Goal: Task Accomplishment & Management: Use online tool/utility

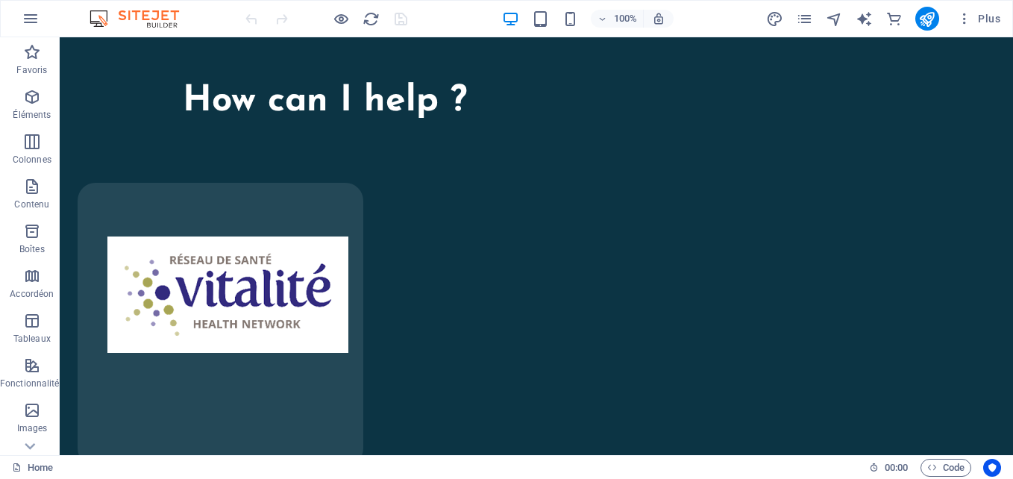
scroll to position [5447, 0]
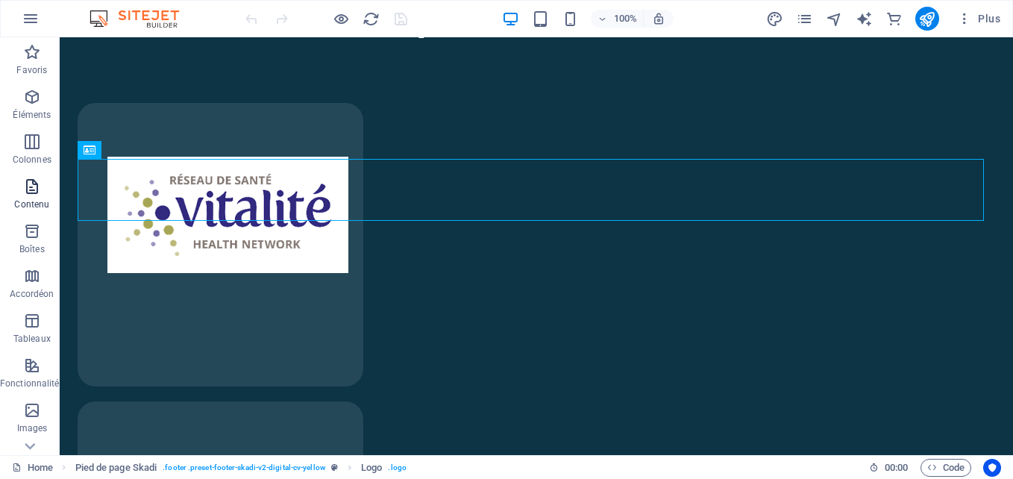
click at [34, 183] on icon "button" at bounding box center [32, 187] width 18 height 18
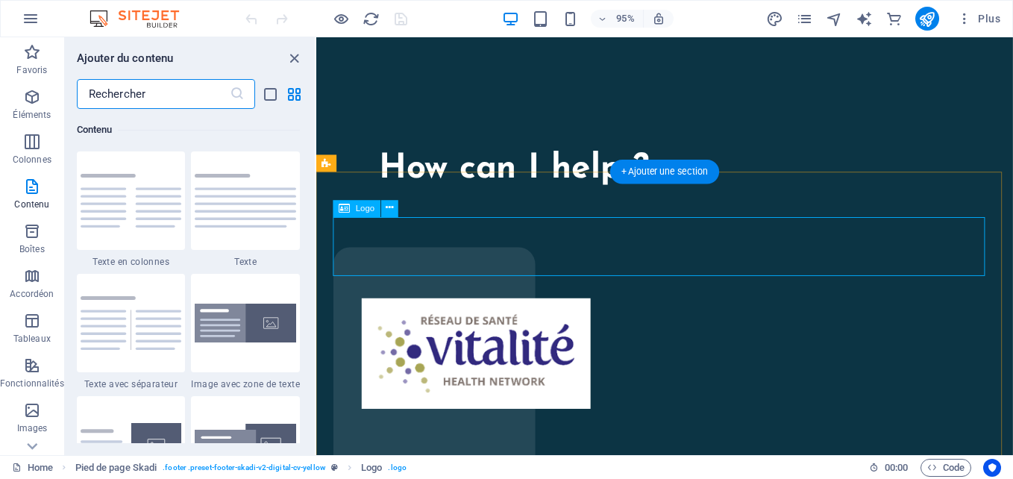
scroll to position [5724, 0]
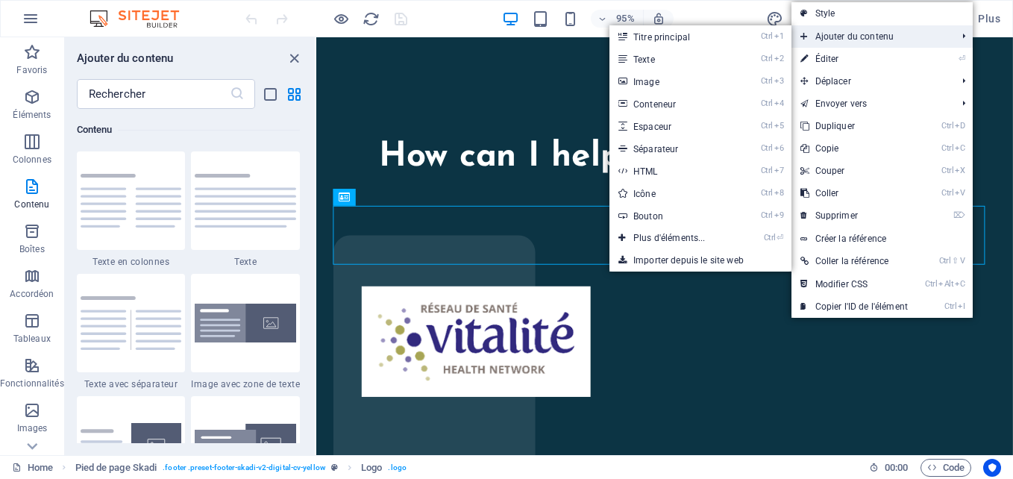
click at [847, 37] on span "Ajouter du contenu" at bounding box center [871, 36] width 159 height 22
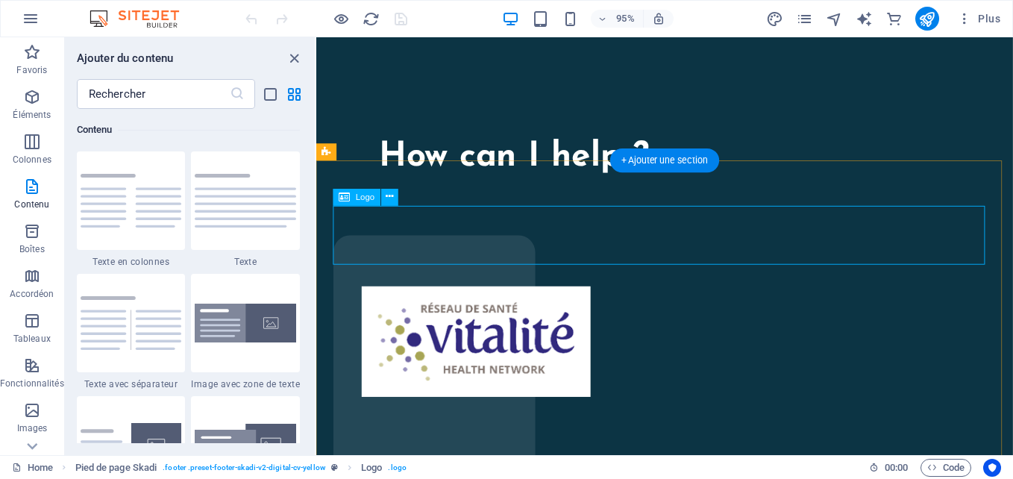
drag, startPoint x: 493, startPoint y: 245, endPoint x: 673, endPoint y: 233, distance: 181.0
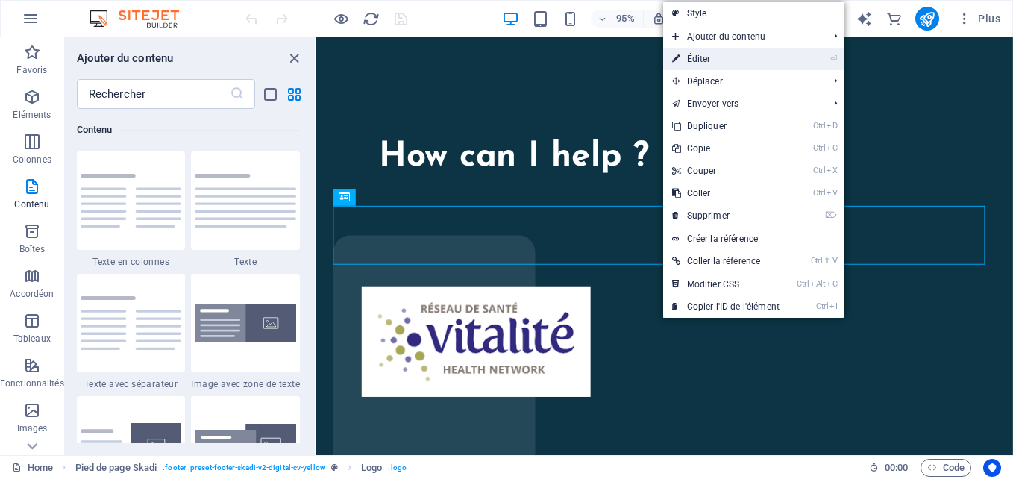
click at [694, 56] on link "⏎ Éditer" at bounding box center [725, 59] width 125 height 22
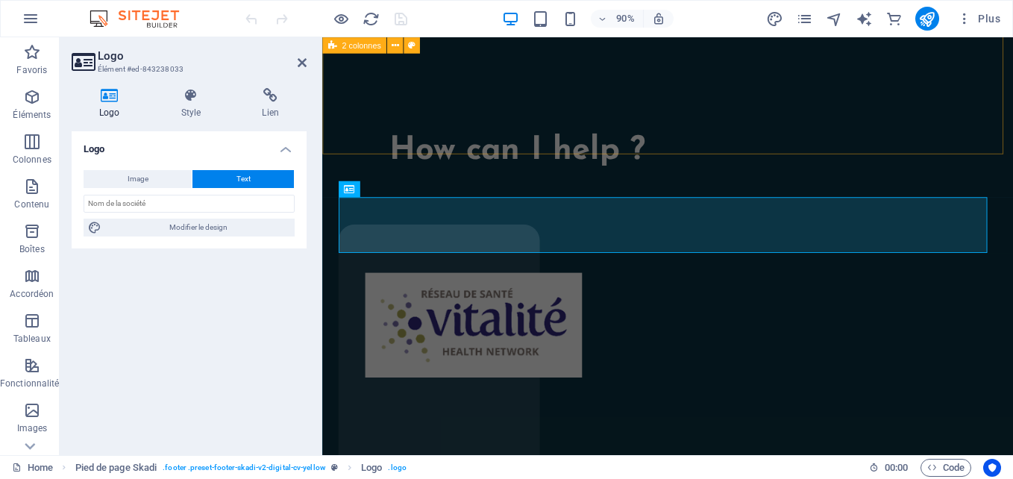
scroll to position [5662, 0]
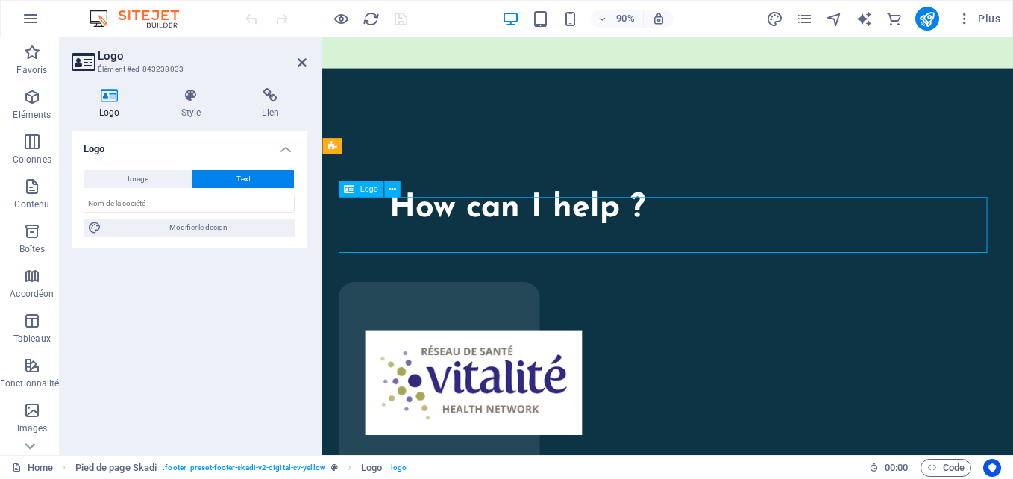
drag, startPoint x: 881, startPoint y: 247, endPoint x: 699, endPoint y: 270, distance: 182.8
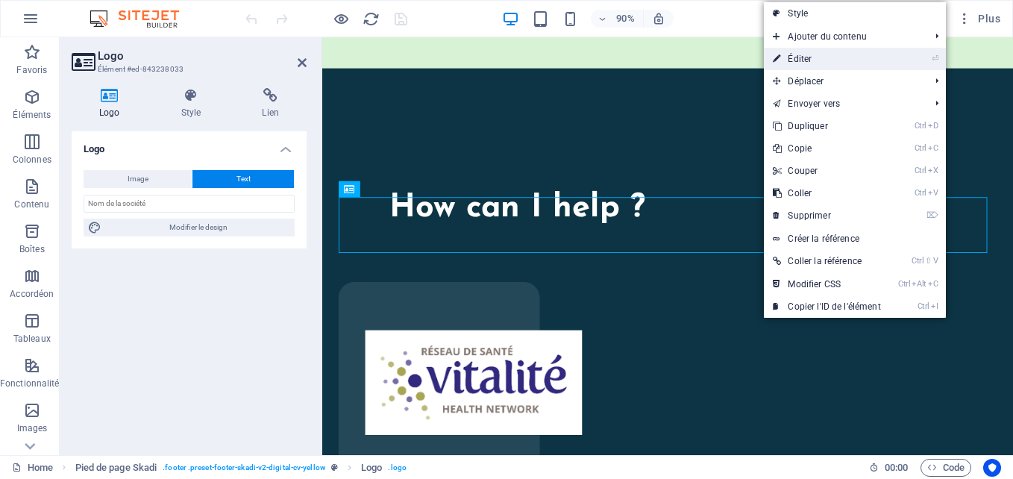
click at [801, 63] on link "⏎ Éditer" at bounding box center [826, 59] width 125 height 22
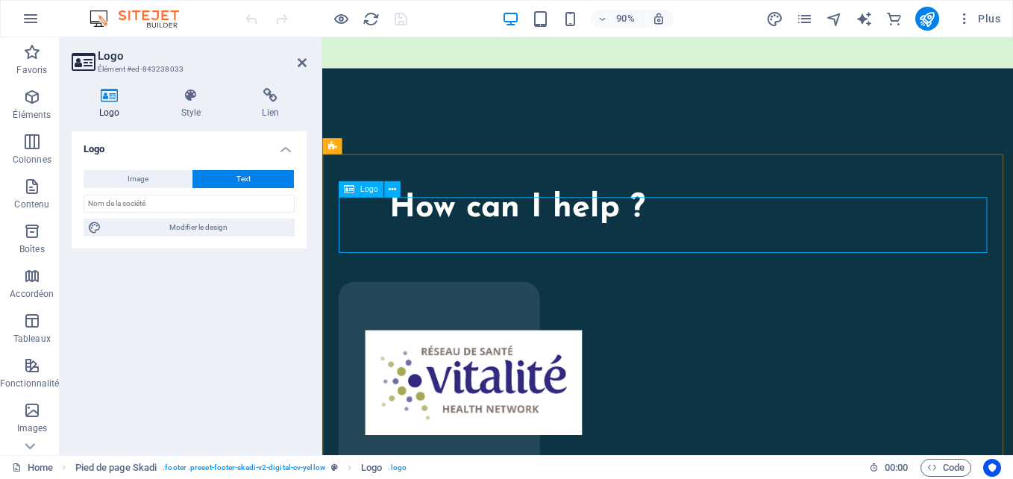
click at [392, 187] on icon at bounding box center [391, 189] width 7 height 14
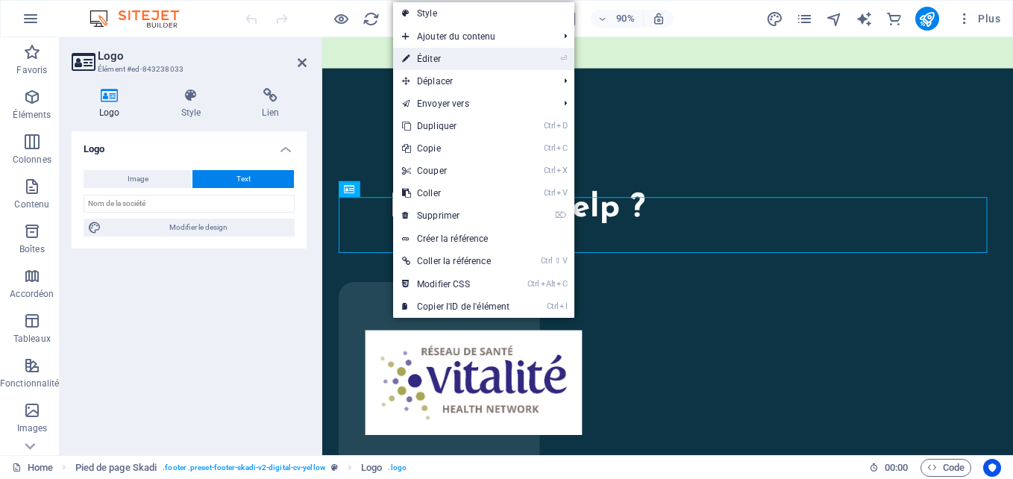
click at [437, 60] on link "⏎ Éditer" at bounding box center [455, 59] width 125 height 22
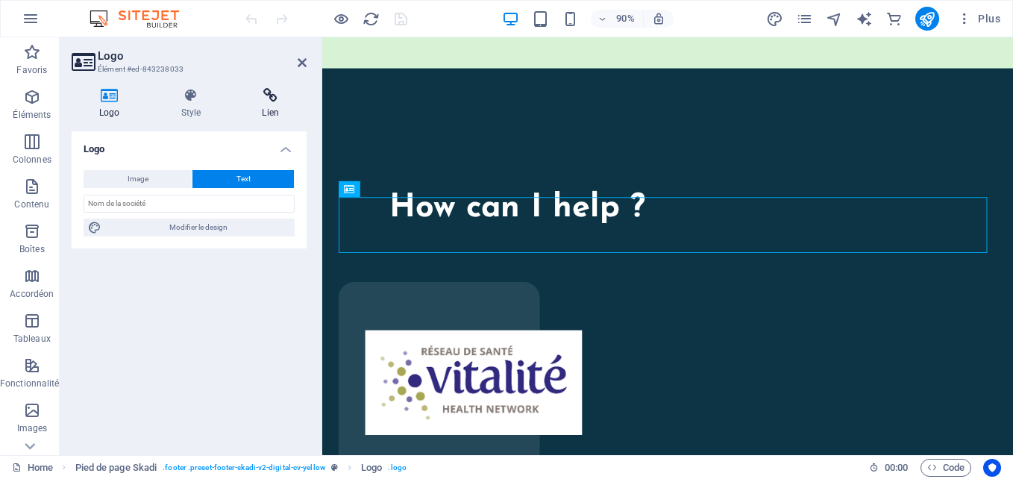
click at [272, 90] on icon at bounding box center [270, 95] width 72 height 15
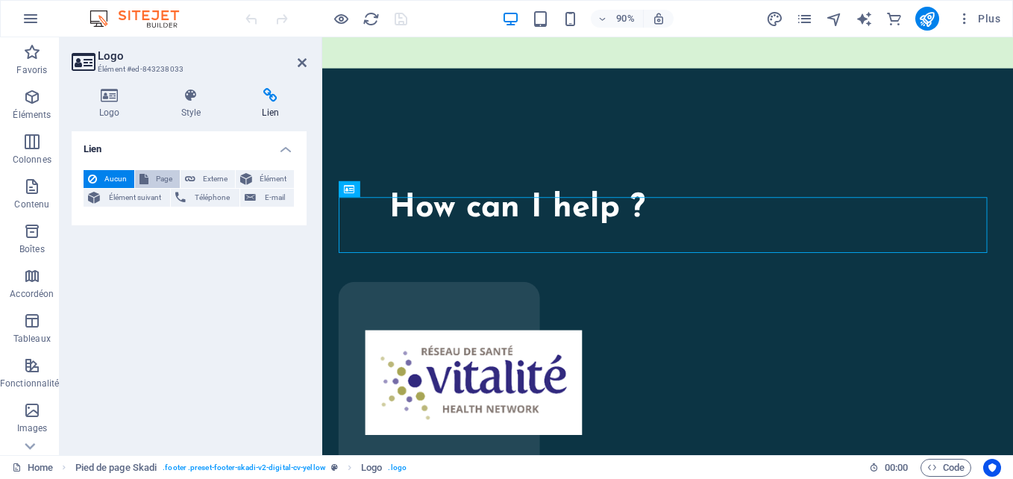
click at [154, 181] on span "Page" at bounding box center [164, 179] width 22 height 18
select select
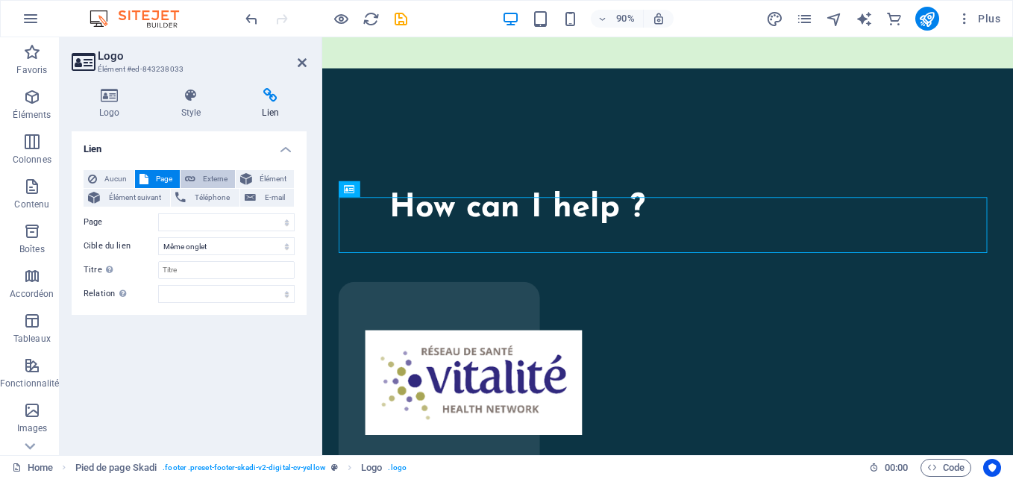
click at [193, 178] on icon at bounding box center [190, 179] width 10 height 18
select select "blank"
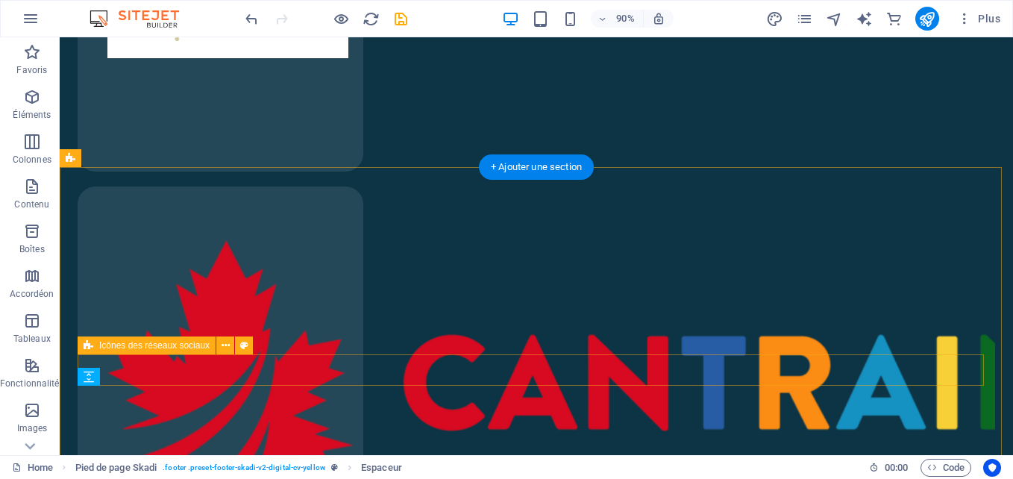
scroll to position [5391, 0]
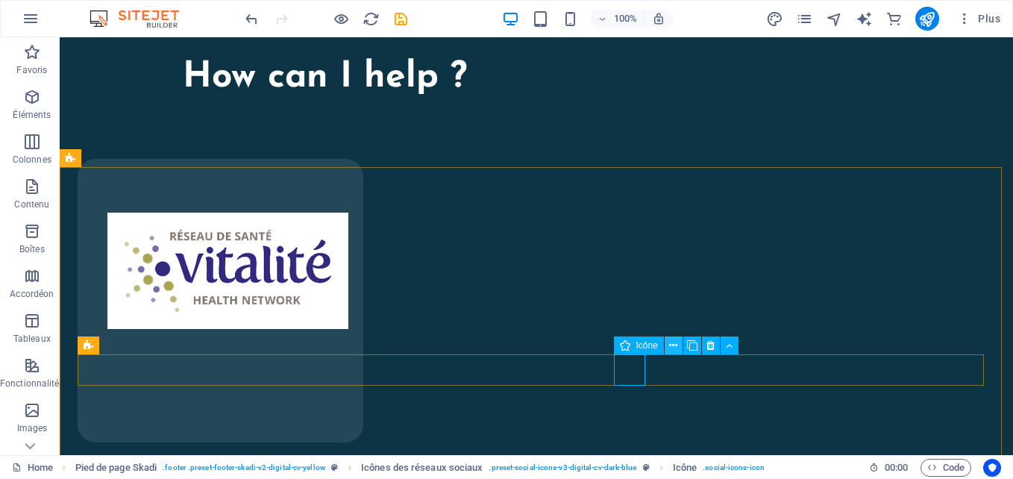
click at [671, 347] on icon at bounding box center [673, 346] width 8 height 16
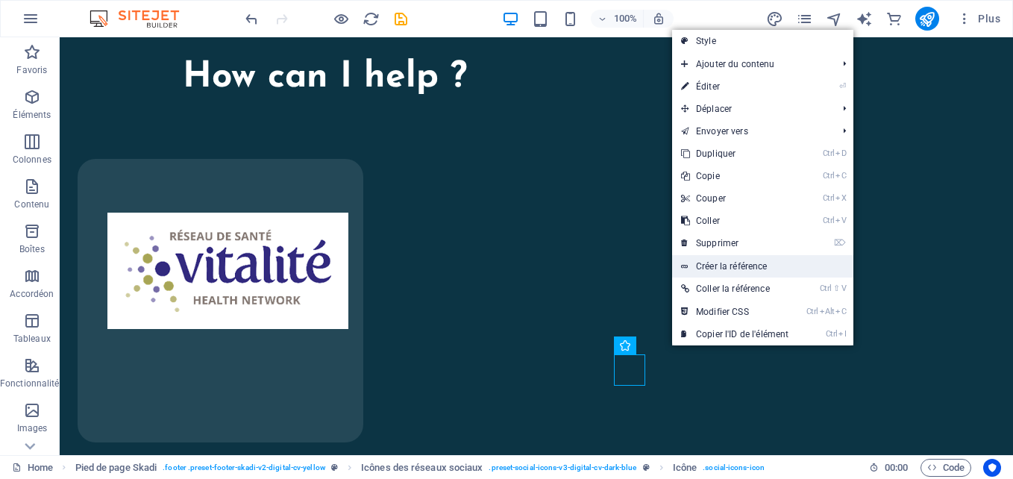
click at [744, 269] on link "Créer la référence" at bounding box center [762, 266] width 181 height 22
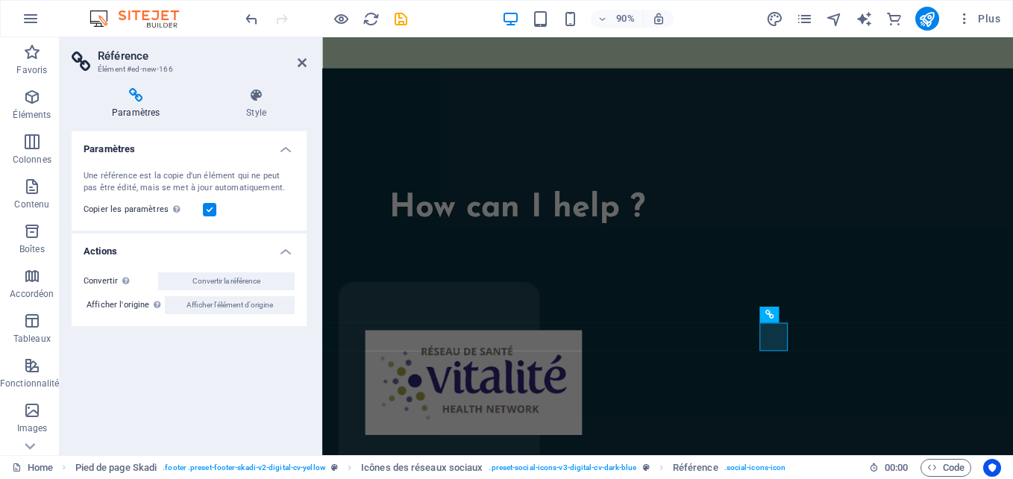
click at [140, 99] on icon at bounding box center [136, 95] width 128 height 15
click at [834, 316] on icon at bounding box center [830, 315] width 7 height 14
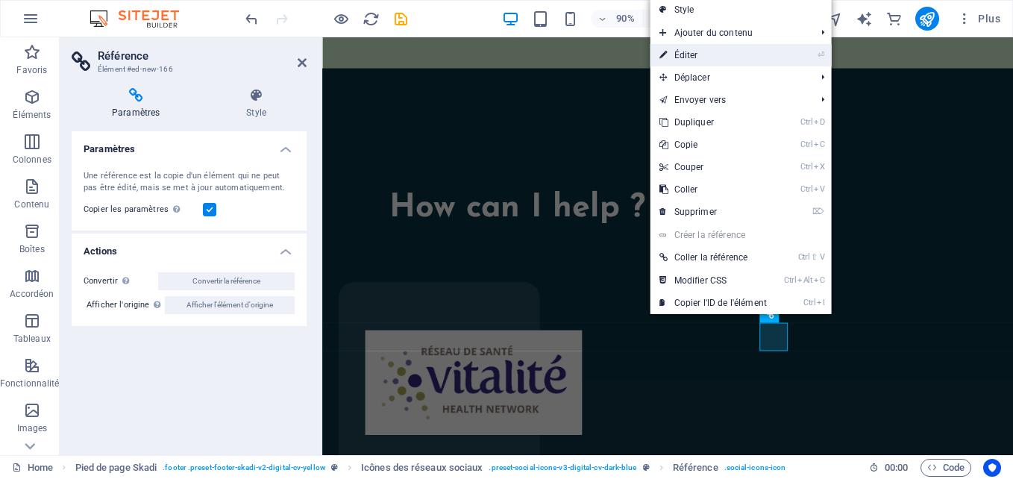
click at [695, 61] on link "⏎ Éditer" at bounding box center [713, 55] width 125 height 22
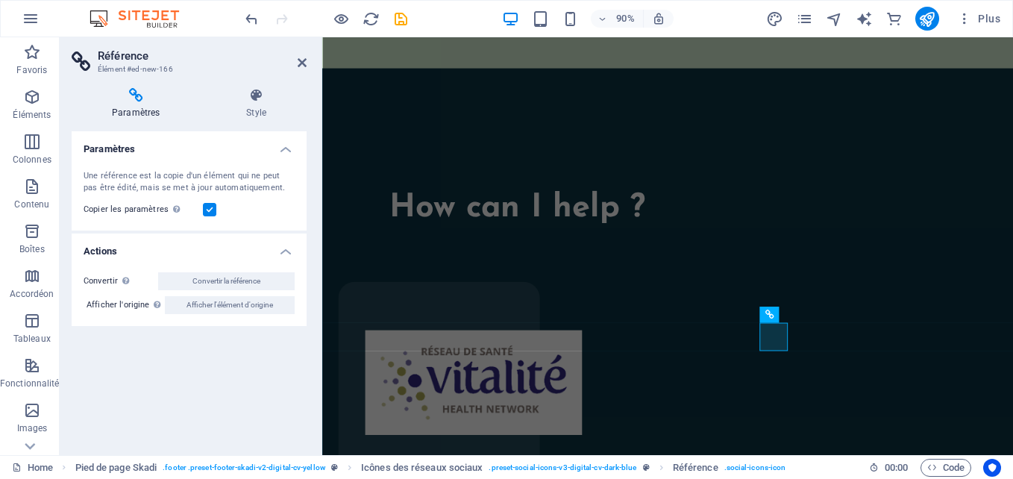
click at [137, 100] on icon at bounding box center [136, 95] width 128 height 15
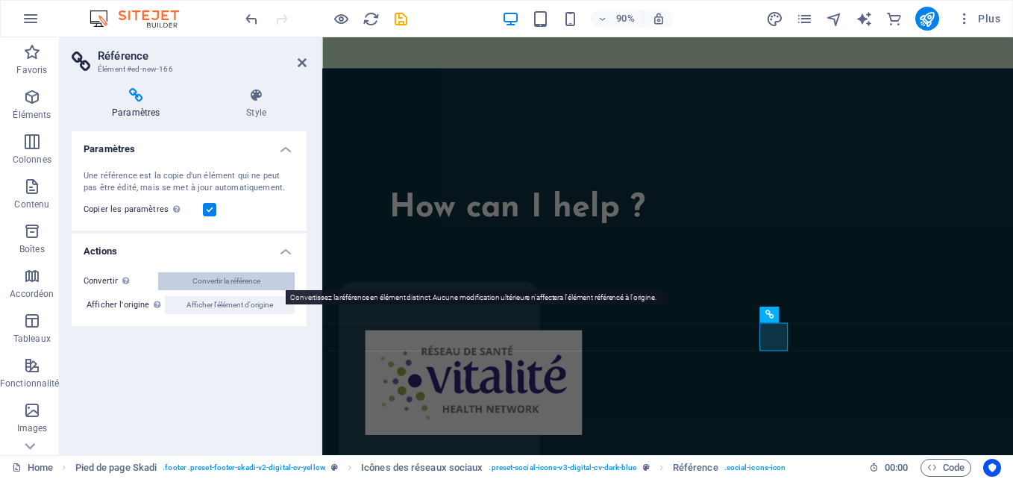
click at [206, 277] on span "Convertir la référence" at bounding box center [227, 281] width 68 height 18
select select "xMidYMid"
select select "px"
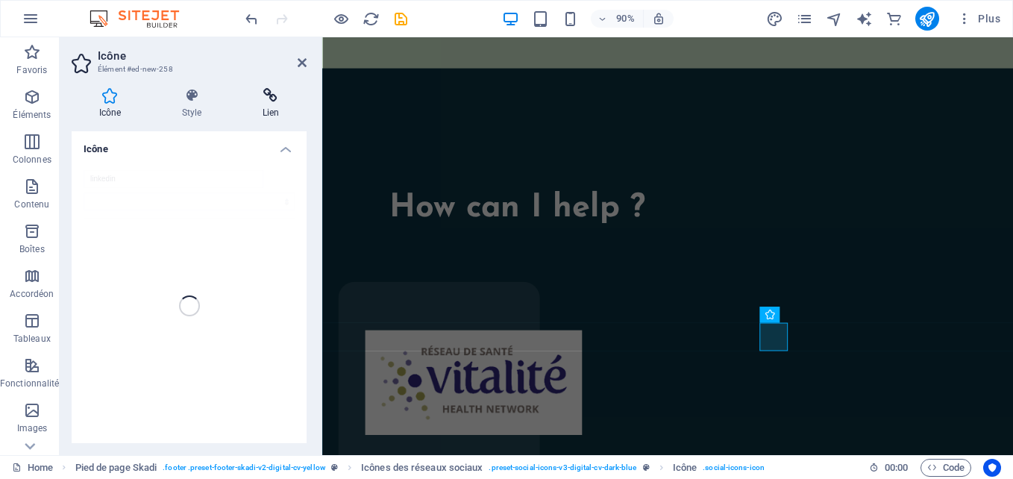
click at [271, 94] on icon at bounding box center [271, 95] width 72 height 15
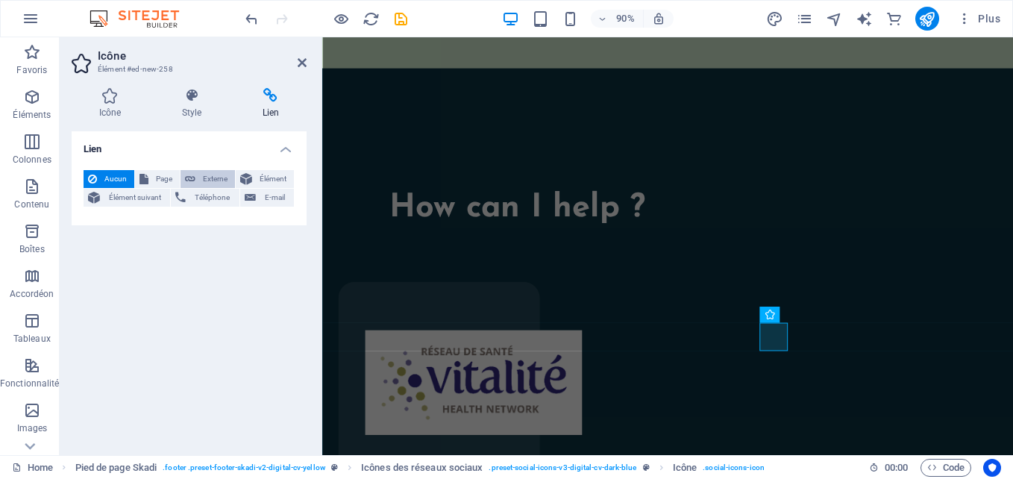
click at [200, 175] on span "Externe" at bounding box center [215, 179] width 31 height 18
select select "blank"
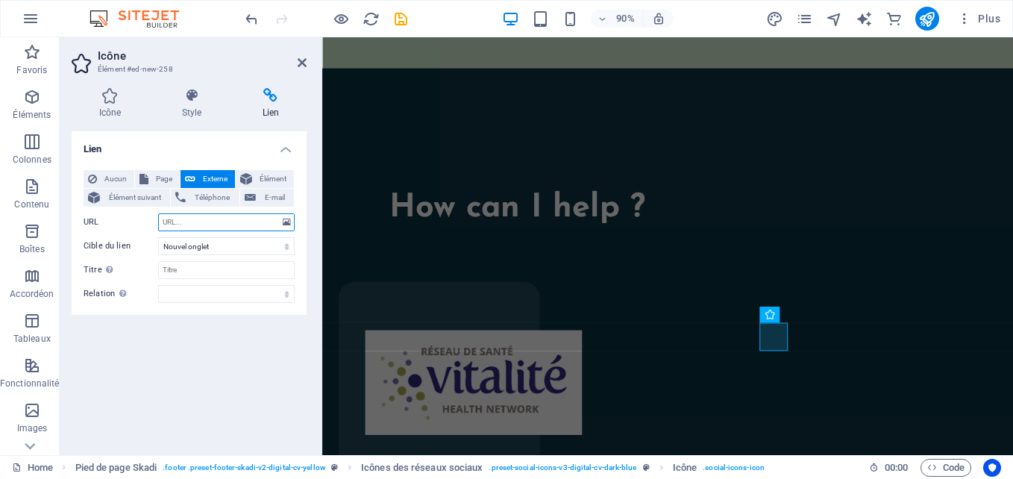
paste input "[URL][DOMAIN_NAME][PERSON_NAME]"
type input "[URL][DOMAIN_NAME][PERSON_NAME]"
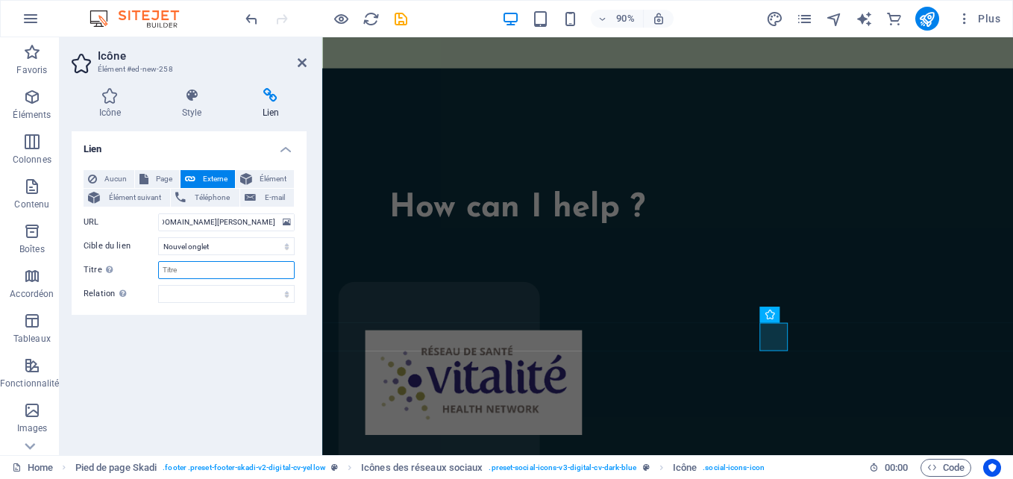
scroll to position [0, 0]
click at [179, 273] on input "Titre Description supplémentaire du lien. Celle-ci doit être différente du text…" at bounding box center [226, 270] width 137 height 18
click at [164, 272] on input "linkedin - [PERSON_NAME]" at bounding box center [226, 270] width 137 height 18
type input "Linkedin - [PERSON_NAME]"
click at [272, 95] on icon at bounding box center [271, 95] width 72 height 15
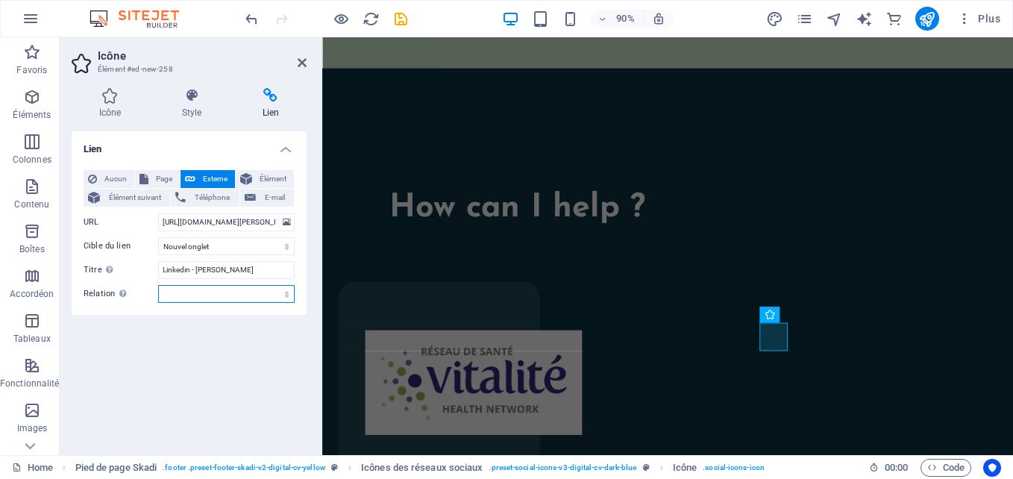
click at [201, 295] on select "alternate author bookmark external help license next nofollow noreferrer noopen…" at bounding box center [226, 294] width 137 height 18
select select "search"
click at [158, 285] on select "alternate author bookmark external help license next nofollow noreferrer noopen…" at bounding box center [226, 294] width 137 height 18
click at [191, 312] on div "Aucun Page Externe Élément Élément suivant Téléphone E-mail Page Home Legal Not…" at bounding box center [189, 236] width 235 height 157
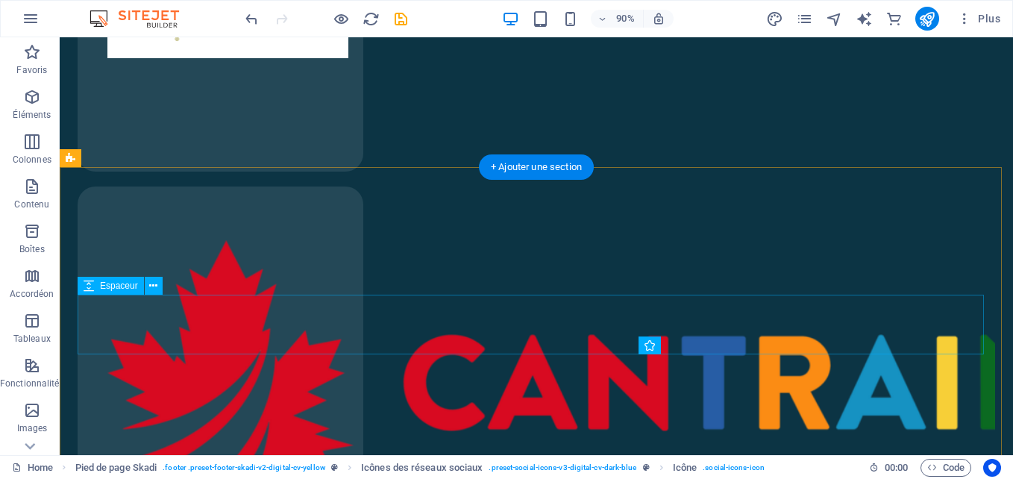
scroll to position [5391, 0]
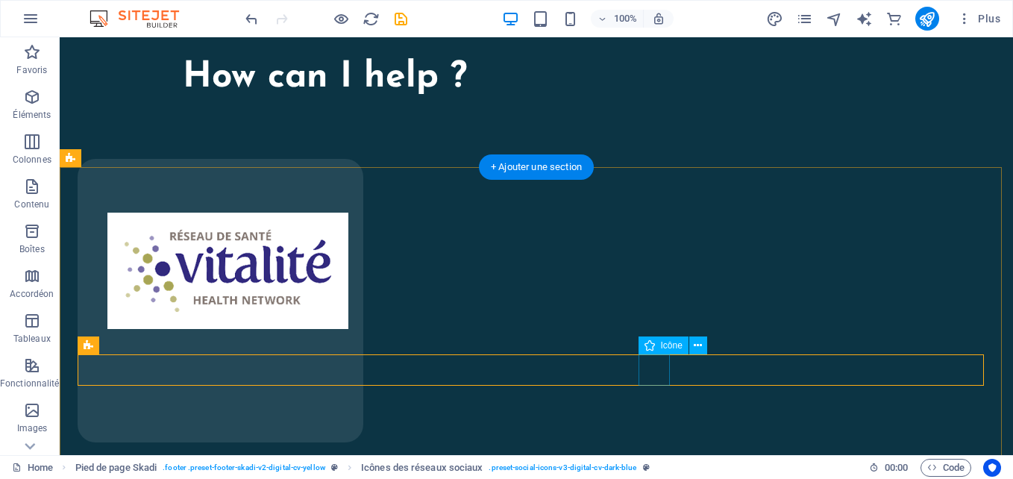
click at [732, 464] on span ". social-icons-icon" at bounding box center [734, 468] width 62 height 18
click at [675, 348] on span "Icône" at bounding box center [672, 345] width 22 height 9
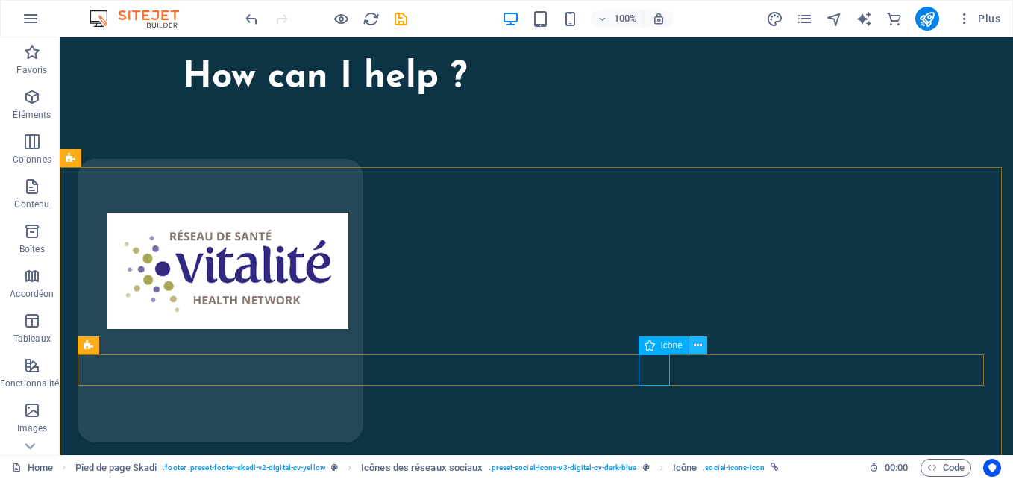
click at [700, 348] on icon at bounding box center [698, 346] width 8 height 16
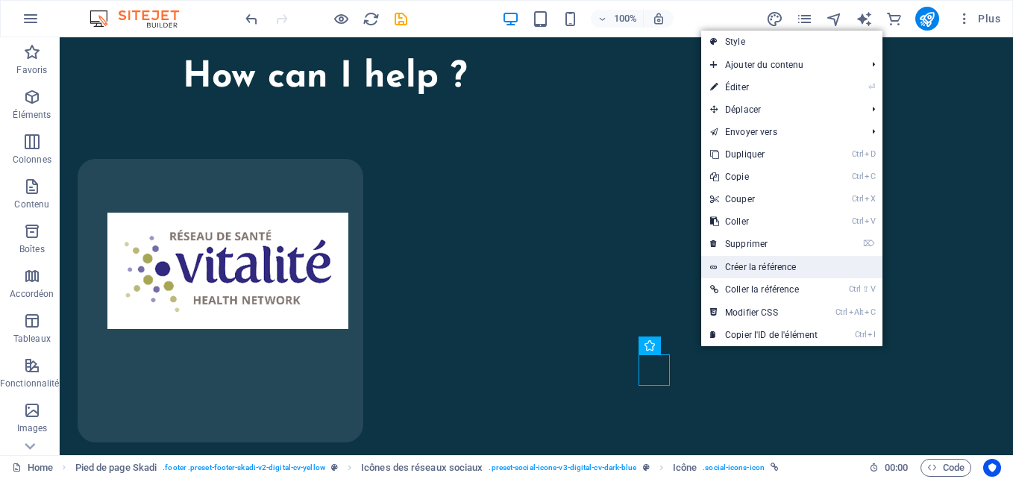
click at [763, 267] on link "Créer la référence" at bounding box center [791, 267] width 181 height 22
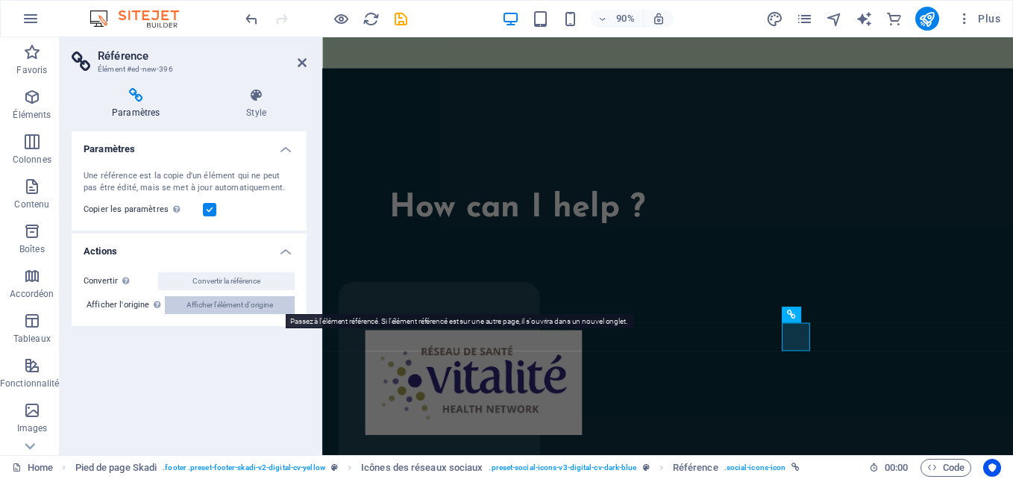
click at [217, 307] on span "Afficher l'élément d'origine" at bounding box center [230, 305] width 87 height 18
select select "search"
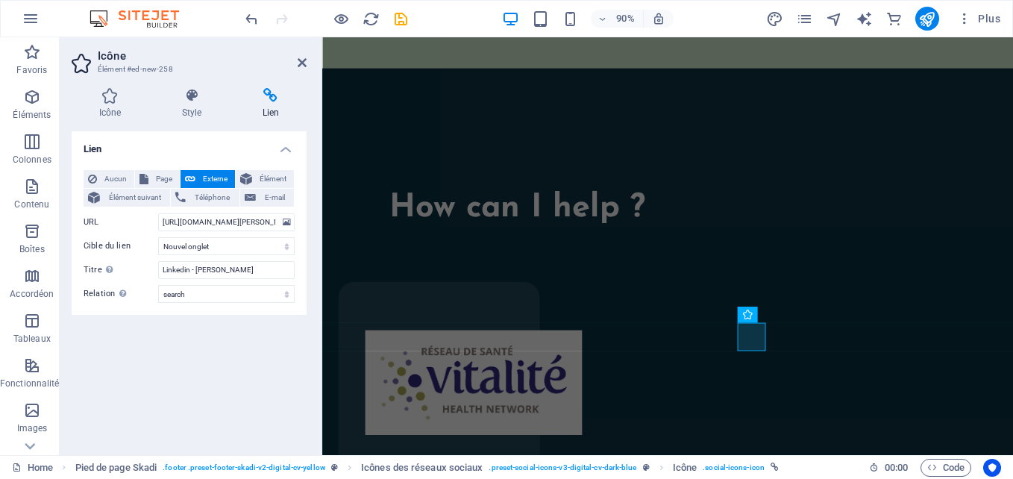
drag, startPoint x: 209, startPoint y: 328, endPoint x: 196, endPoint y: 324, distance: 13.2
click at [196, 324] on div "Lien Aucun Page Externe Élément Élément suivant Téléphone E-mail Page Home Lega…" at bounding box center [189, 287] width 235 height 312
click at [184, 324] on div "Lien Aucun Page Externe Élément Élément suivant Téléphone E-mail Page Home Lega…" at bounding box center [189, 287] width 235 height 312
click at [793, 312] on icon at bounding box center [791, 315] width 7 height 14
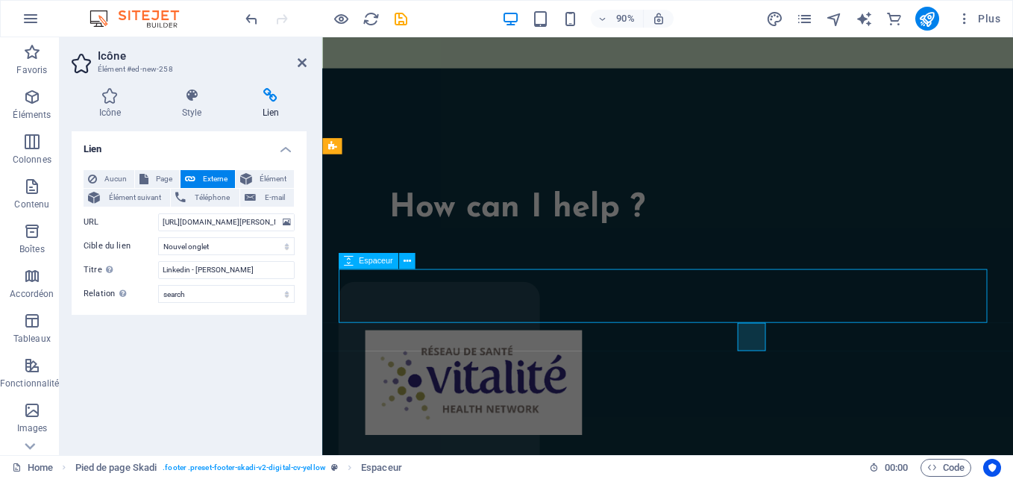
scroll to position [5391, 0]
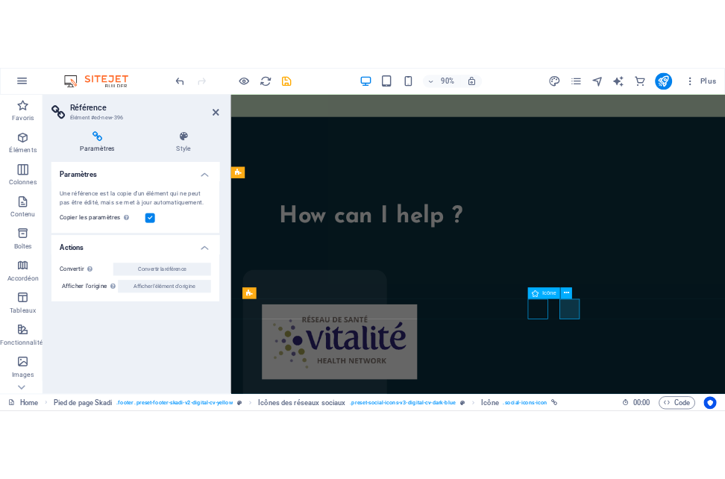
scroll to position [5391, 0]
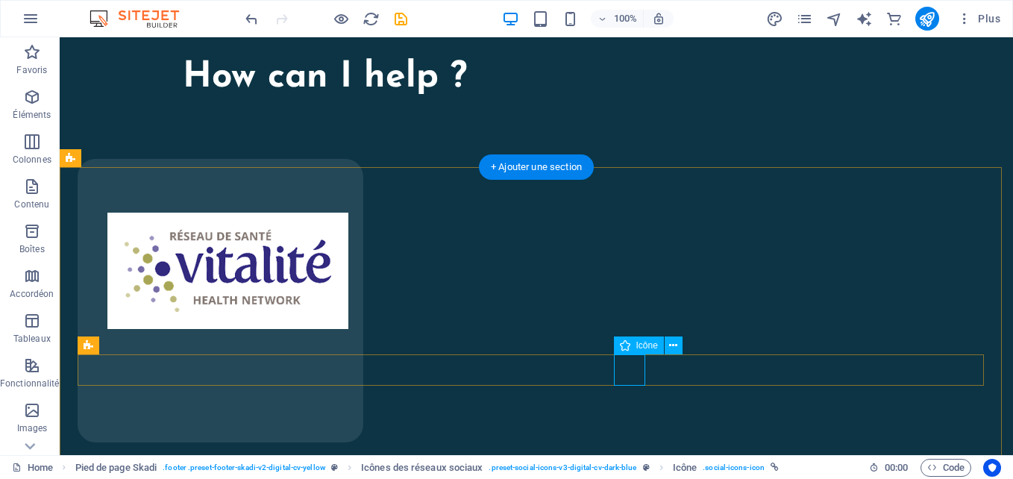
click at [671, 341] on icon at bounding box center [673, 346] width 8 height 16
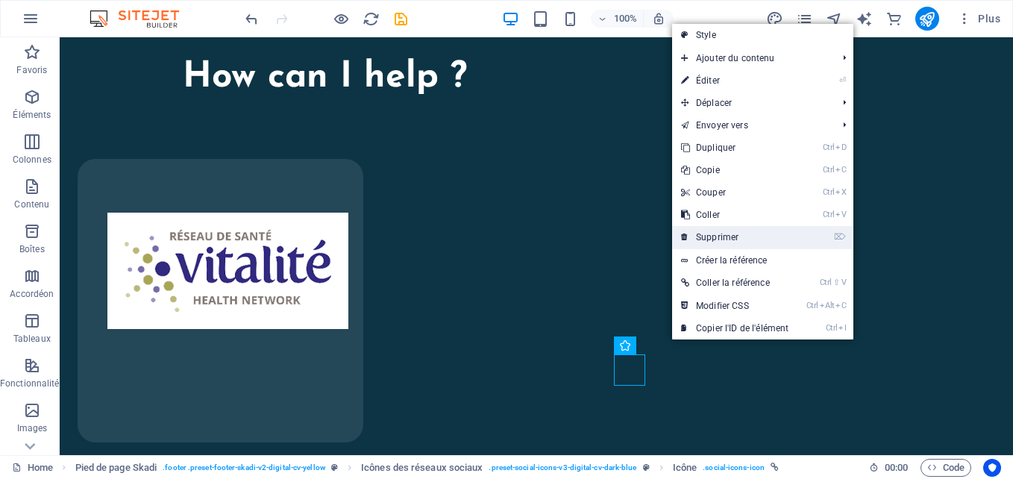
click at [722, 233] on link "⌦ Supprimer" at bounding box center [734, 237] width 125 height 22
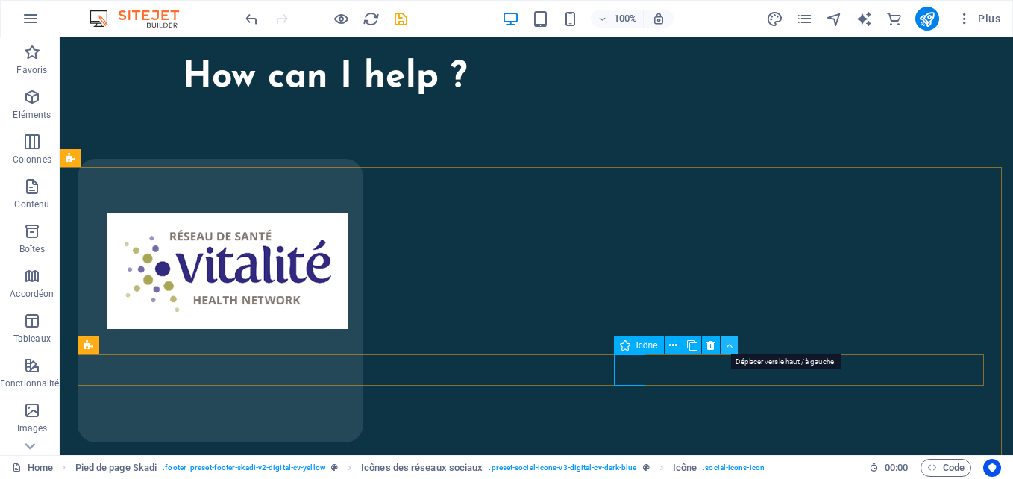
click at [726, 343] on icon at bounding box center [729, 346] width 7 height 16
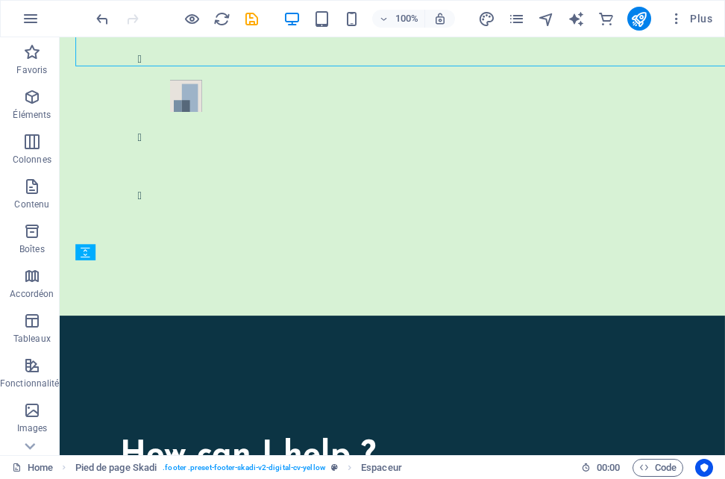
scroll to position [5677, 0]
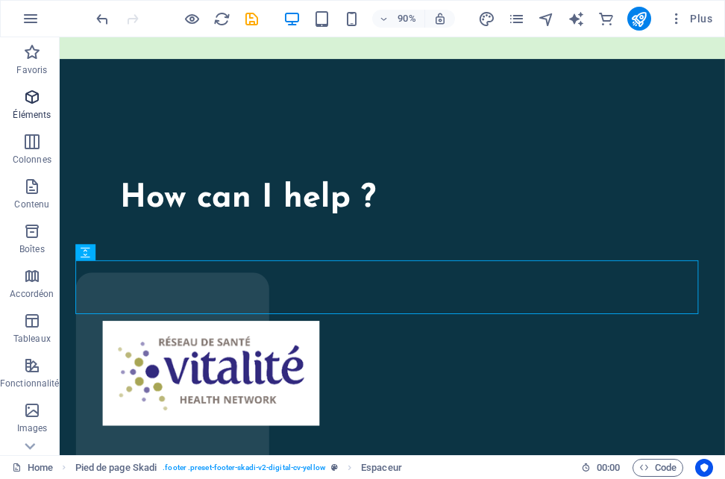
click at [36, 98] on icon "button" at bounding box center [32, 97] width 18 height 18
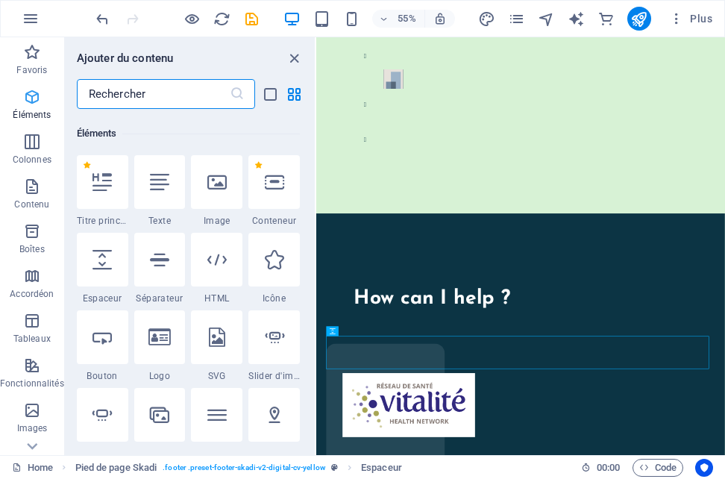
scroll to position [159, 0]
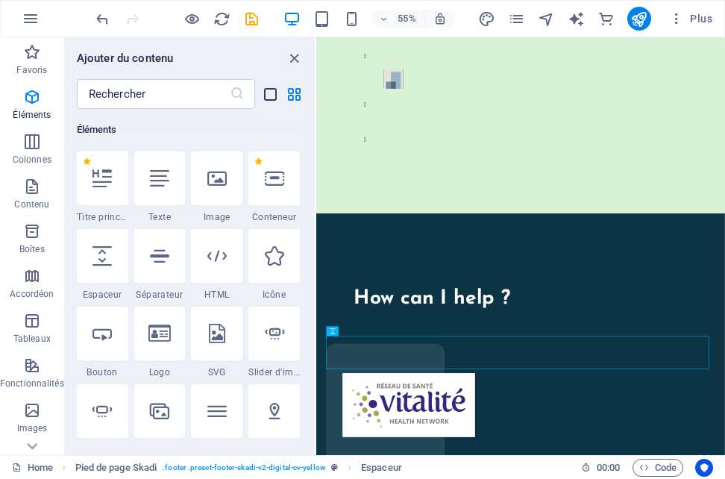
click at [266, 91] on icon "list-view" at bounding box center [270, 94] width 17 height 17
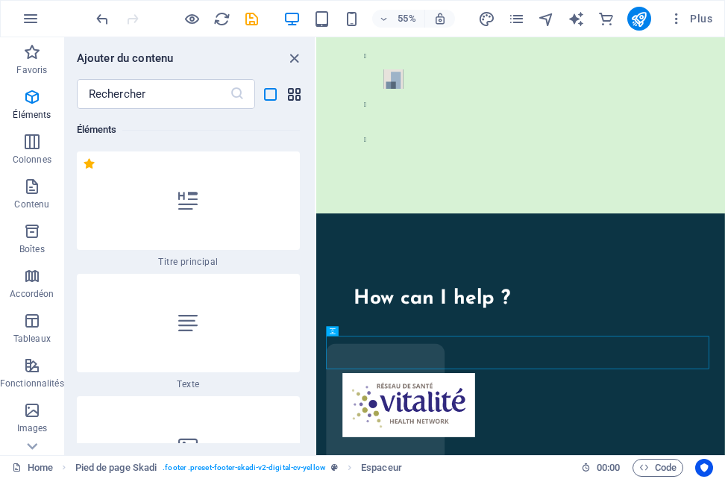
click at [293, 93] on icon "grid-view" at bounding box center [294, 94] width 17 height 17
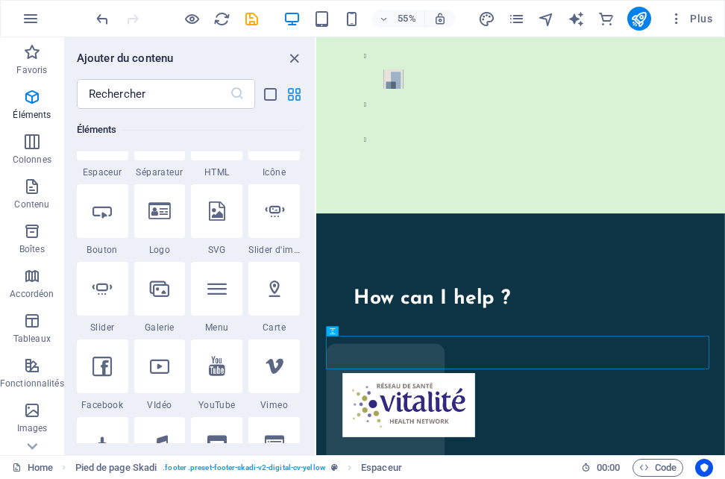
scroll to position [159, 0]
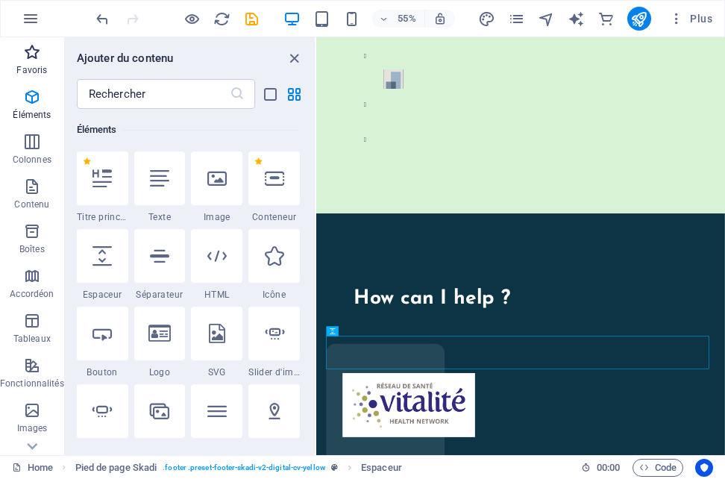
click at [31, 58] on icon "button" at bounding box center [32, 52] width 18 height 18
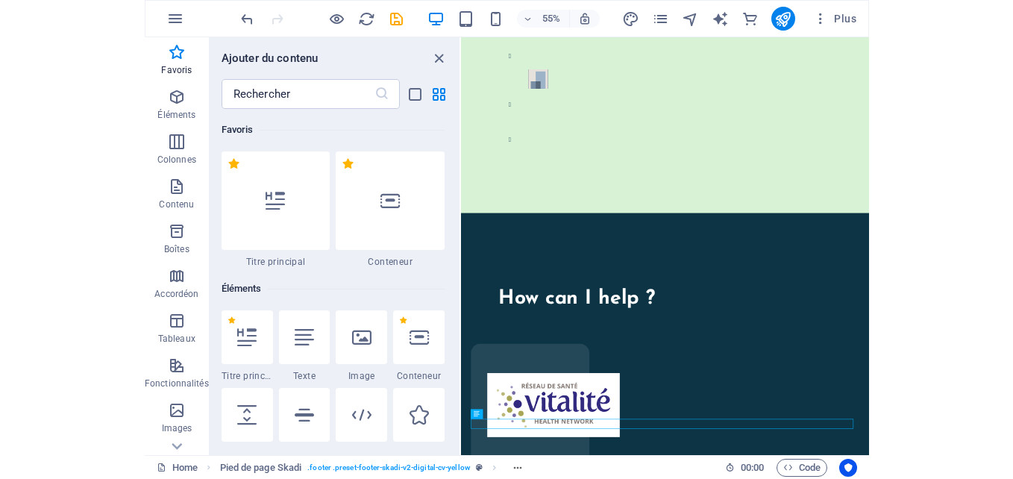
scroll to position [5760, 0]
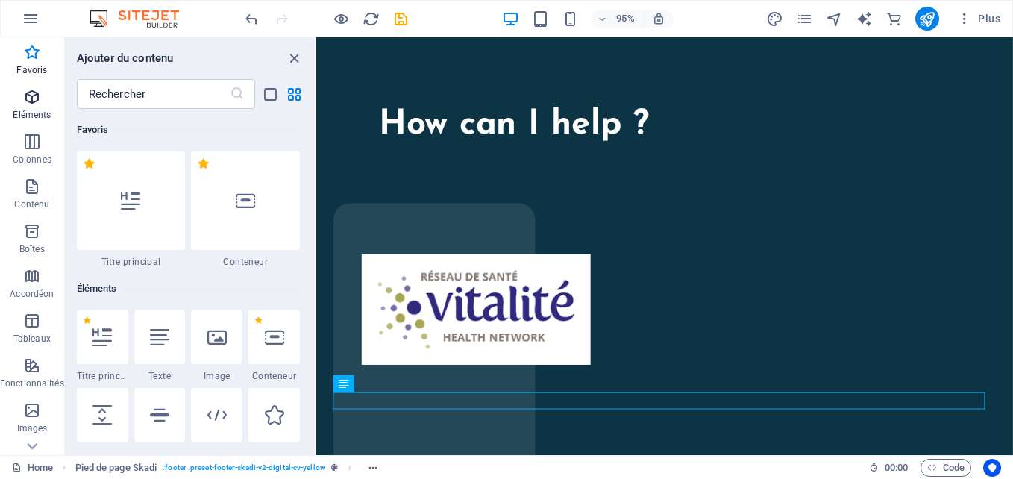
click at [28, 107] on span "Éléments" at bounding box center [32, 106] width 64 height 36
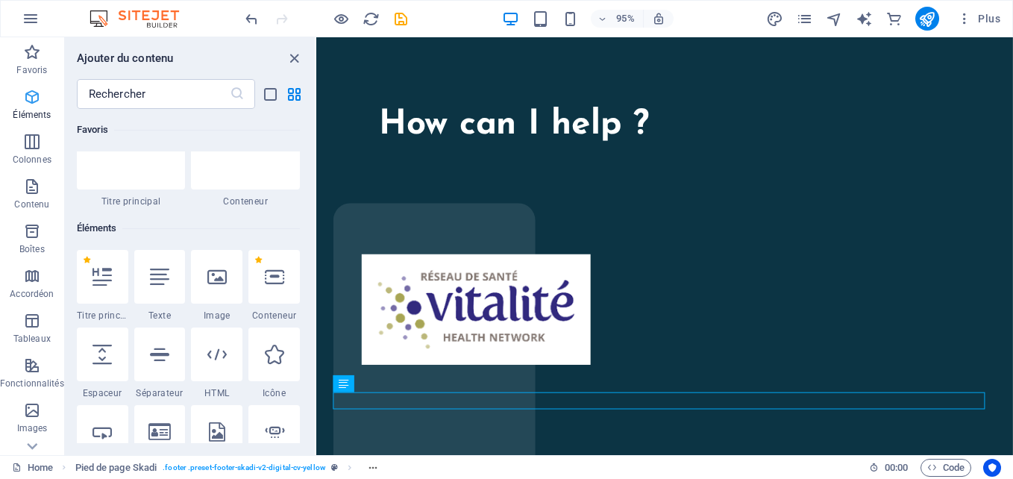
scroll to position [159, 0]
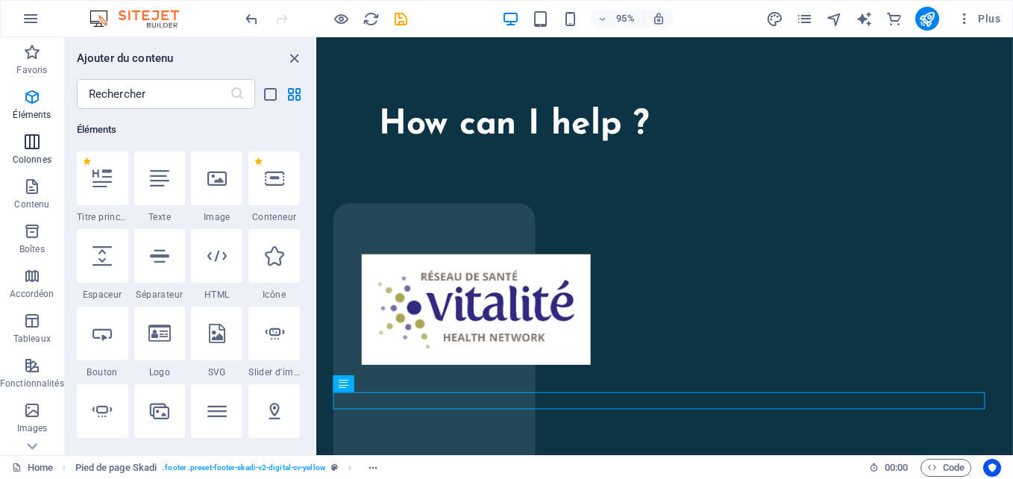
click at [34, 143] on icon "button" at bounding box center [32, 142] width 18 height 18
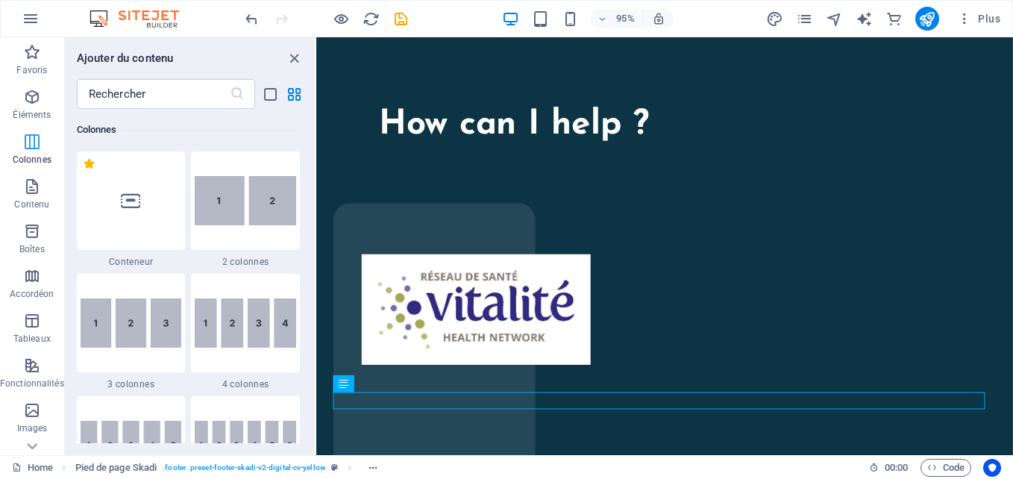
scroll to position [739, 0]
click at [141, 213] on div at bounding box center [131, 200] width 109 height 99
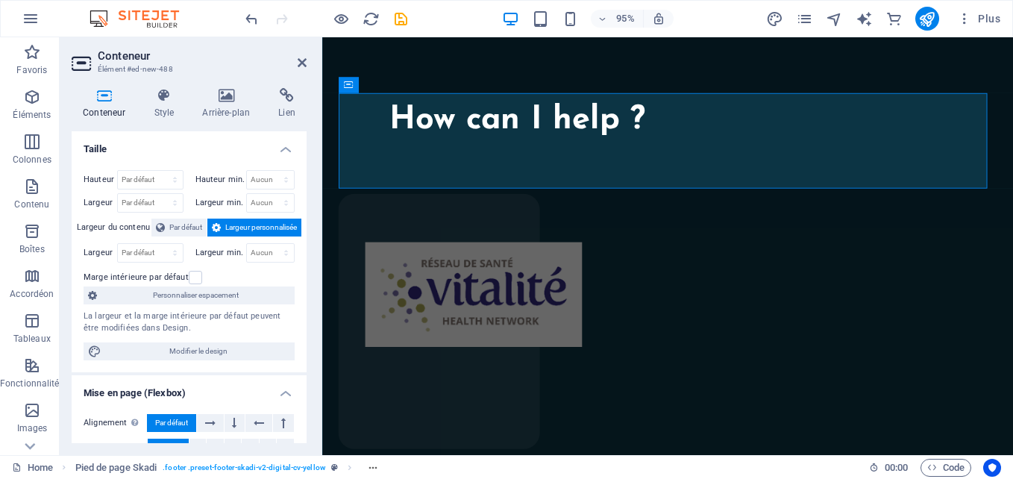
scroll to position [5778, 0]
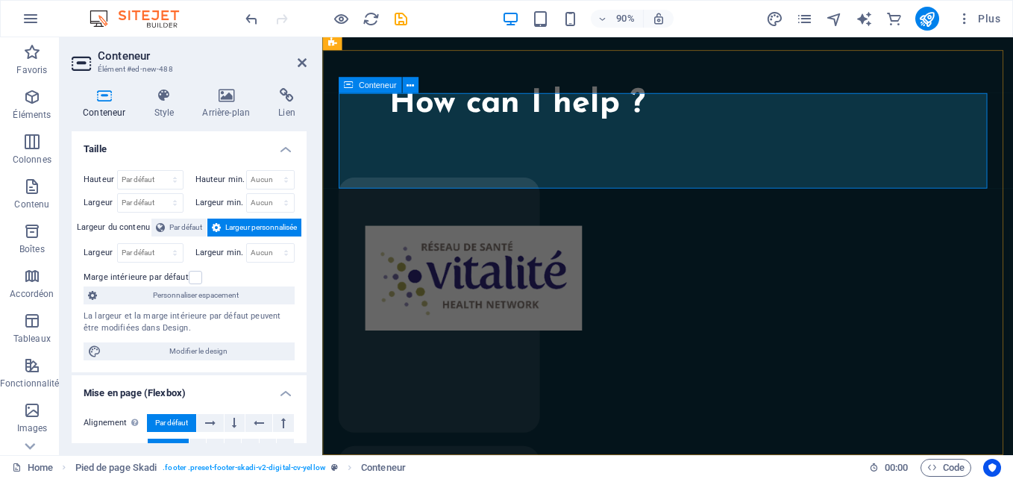
click at [350, 85] on icon at bounding box center [349, 85] width 10 height 16
click at [408, 88] on icon at bounding box center [410, 85] width 7 height 14
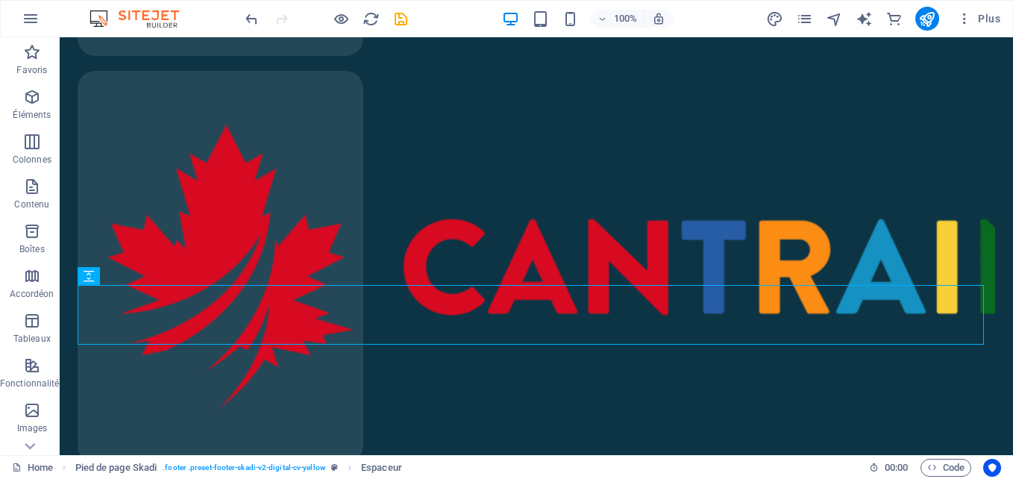
scroll to position [5507, 0]
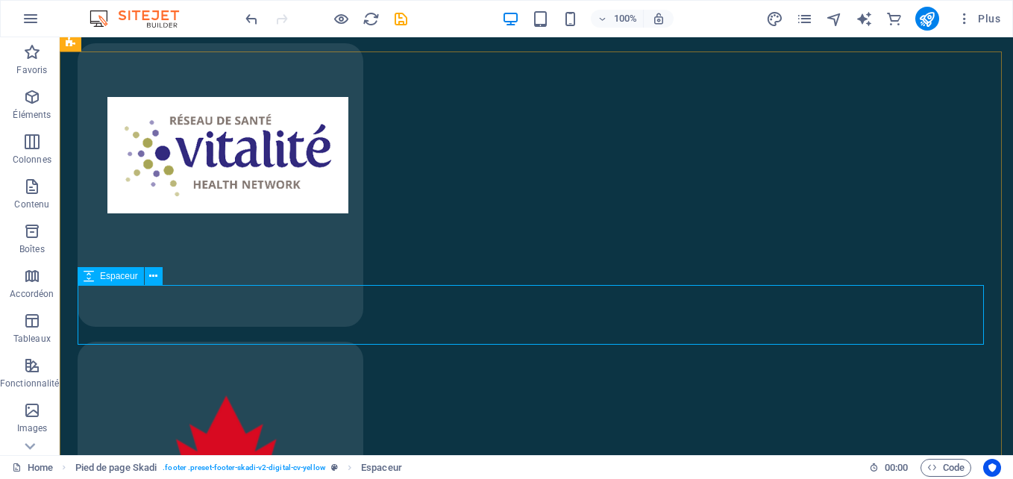
click at [92, 278] on icon at bounding box center [89, 276] width 10 height 18
click at [31, 235] on icon "button" at bounding box center [32, 231] width 18 height 18
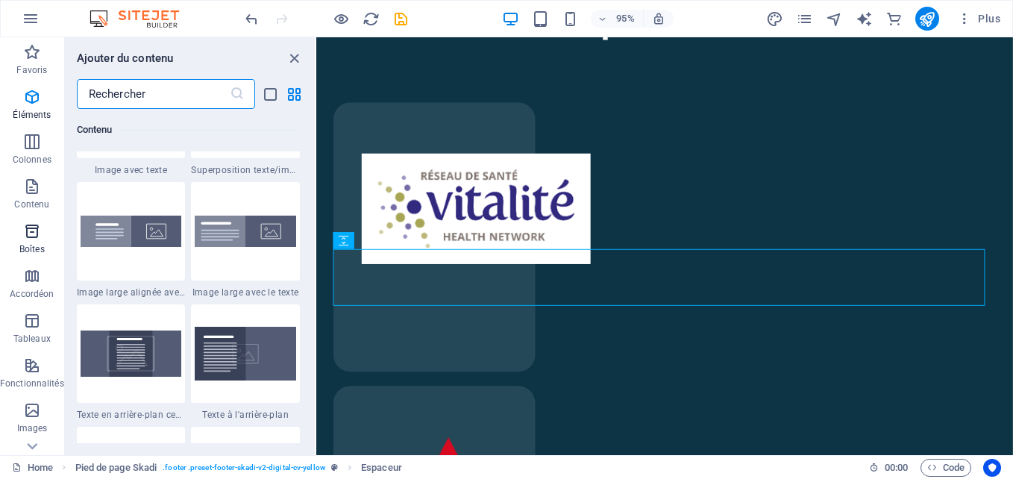
scroll to position [4116, 0]
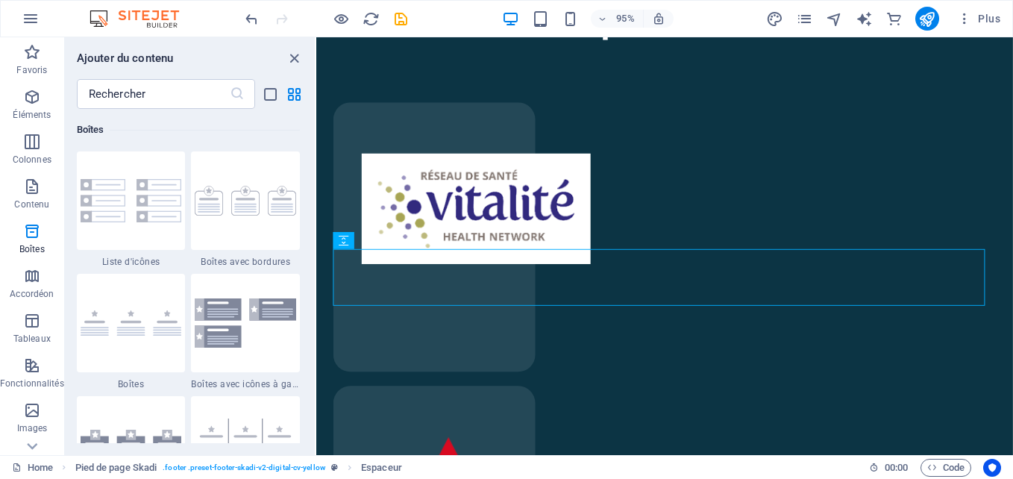
drag, startPoint x: 309, startPoint y: 207, endPoint x: 308, endPoint y: 234, distance: 26.9
click at [308, 234] on div "Favoris 1 Star Titre principal 1 Star Conteneur Éléments 1 Star Titre principal…" at bounding box center [190, 276] width 250 height 334
drag, startPoint x: 310, startPoint y: 210, endPoint x: 309, endPoint y: 243, distance: 32.9
click at [309, 243] on div "Favoris 1 Star Titre principal 1 Star Conteneur Éléments 1 Star Titre principal…" at bounding box center [190, 276] width 250 height 334
click at [31, 272] on icon "button" at bounding box center [32, 276] width 18 height 18
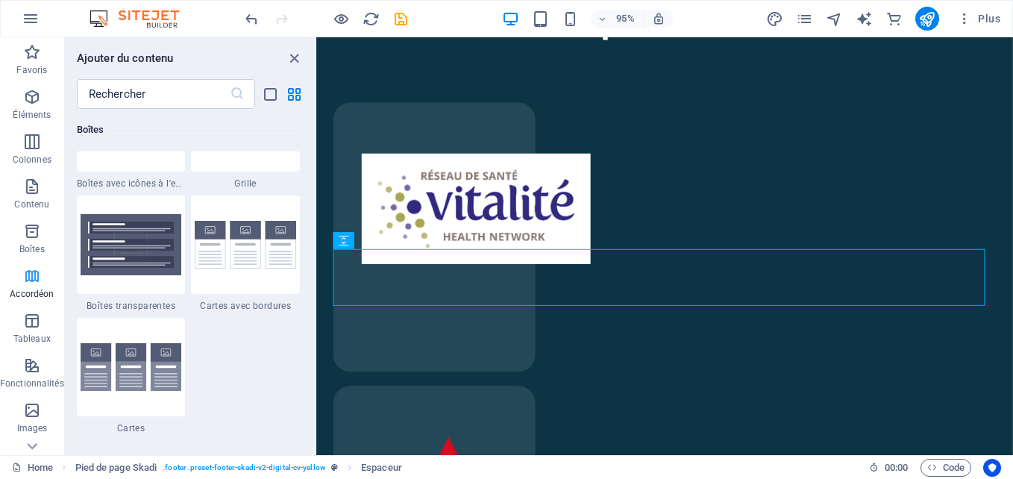
scroll to position [4765, 0]
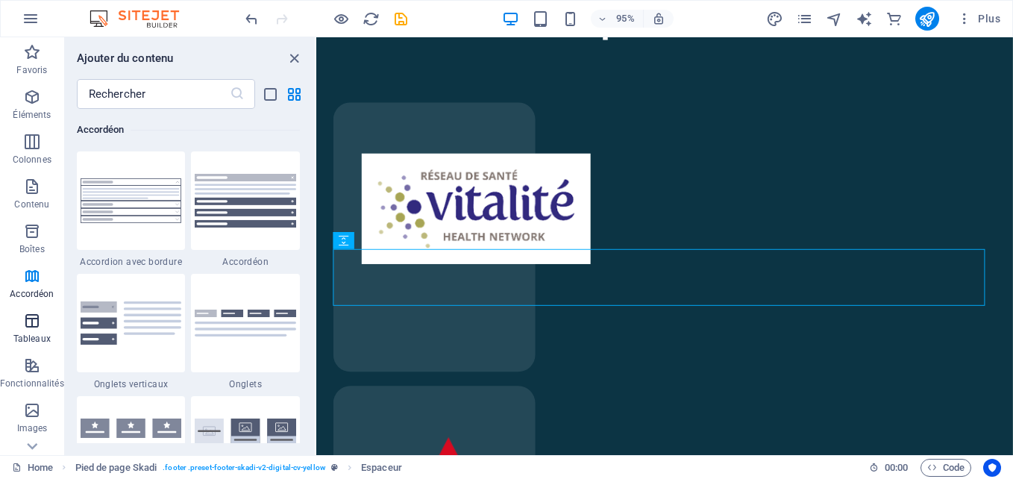
click at [32, 311] on button "Tableaux" at bounding box center [32, 328] width 64 height 45
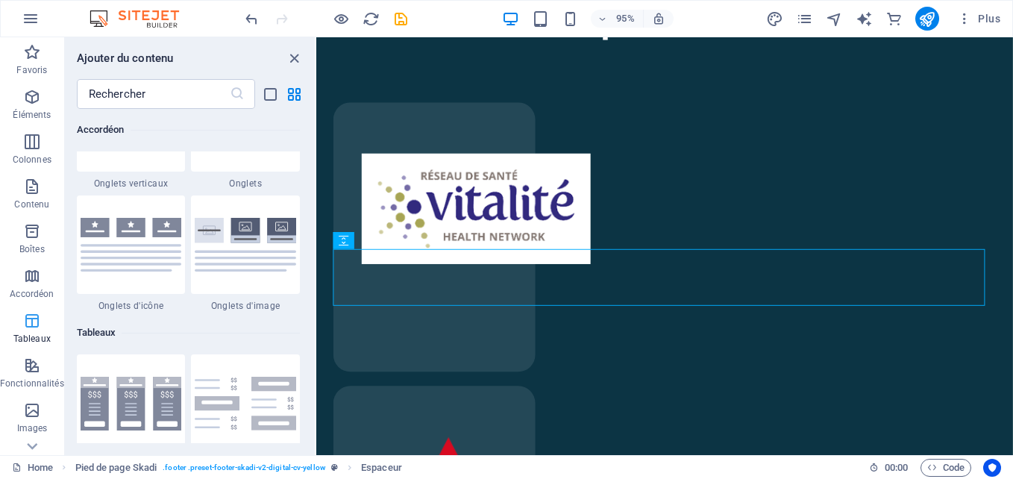
scroll to position [5168, 0]
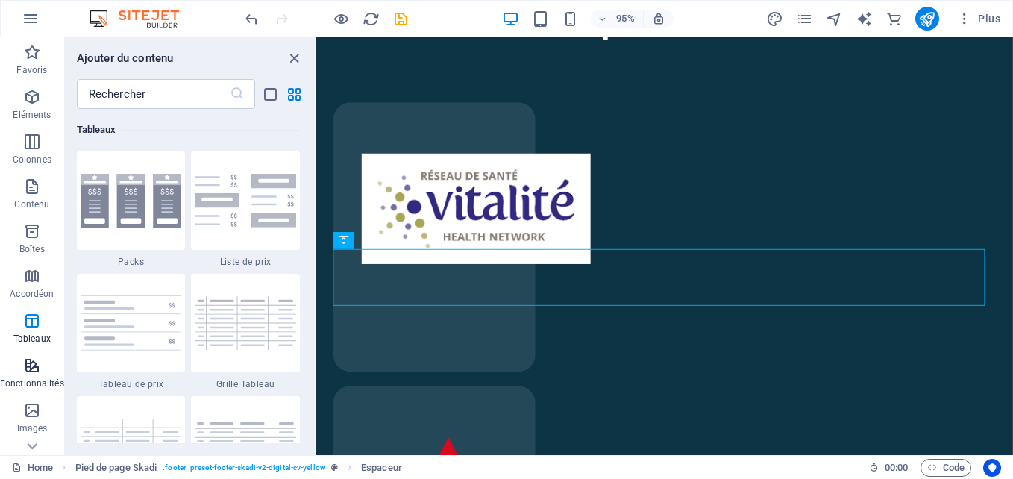
click at [30, 376] on span "Fonctionnalités" at bounding box center [32, 375] width 64 height 36
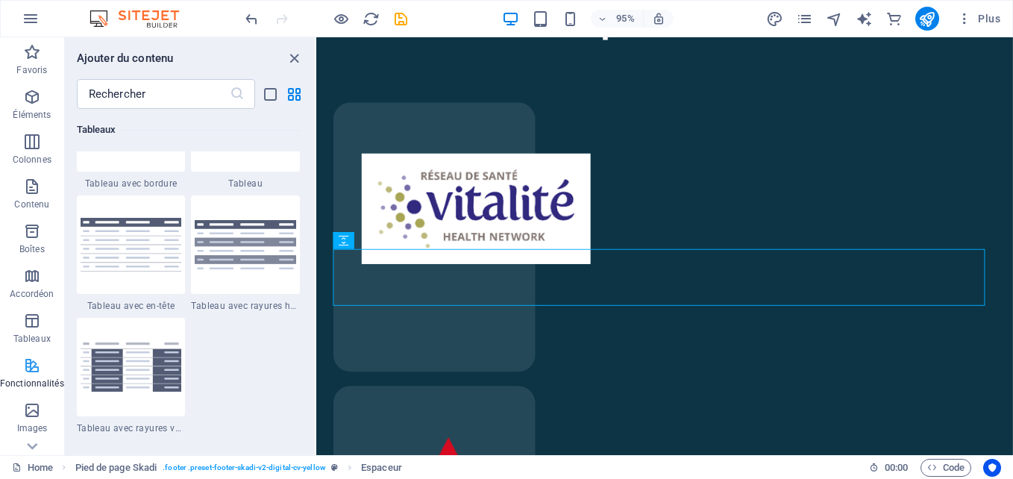
scroll to position [5817, 0]
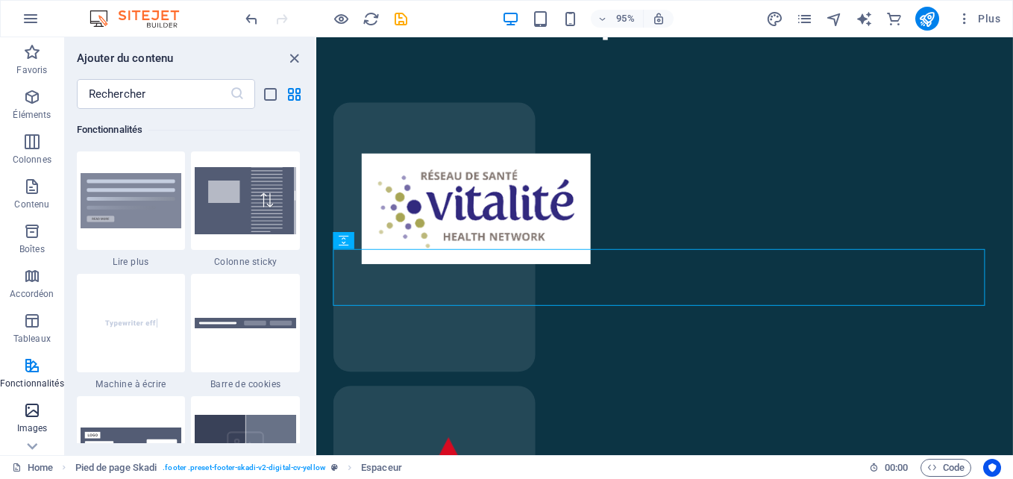
click at [35, 419] on icon "button" at bounding box center [32, 410] width 18 height 18
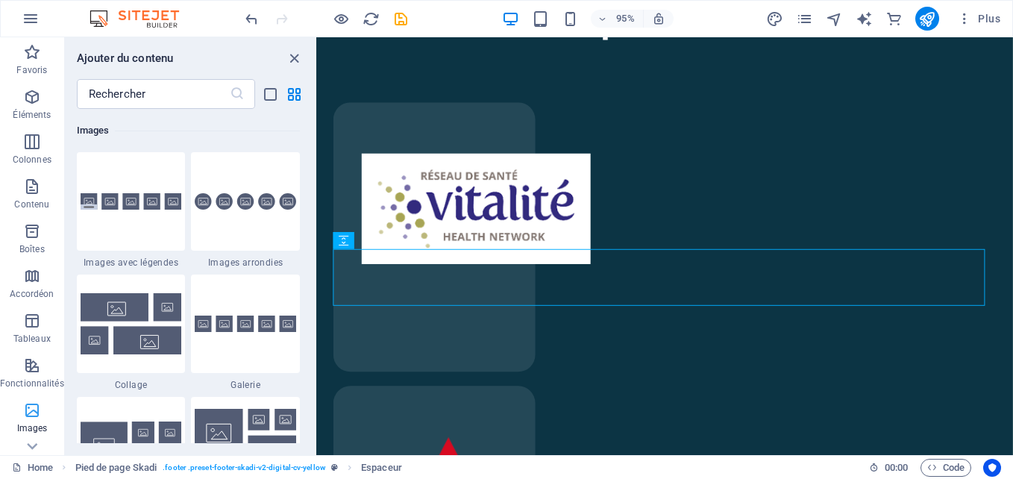
scroll to position [7567, 0]
click at [31, 57] on icon at bounding box center [32, 46] width 21 height 21
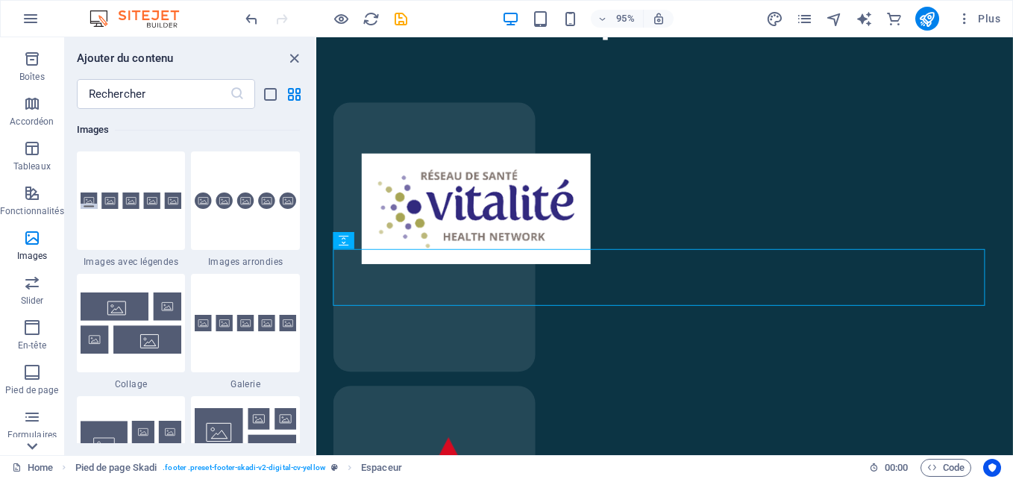
scroll to position [298, 0]
